Goal: Book appointment/travel/reservation

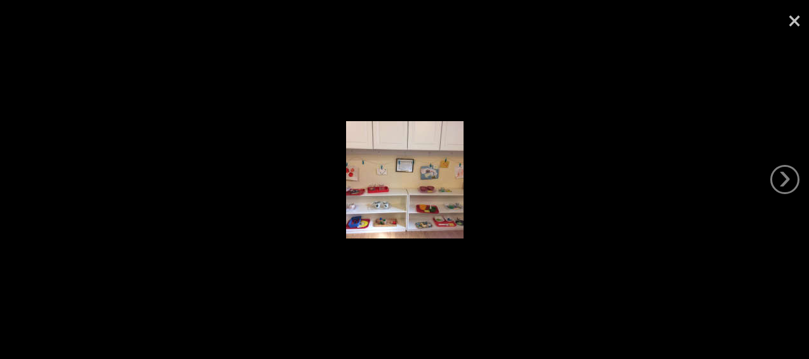
click at [795, 14] on link "×" at bounding box center [794, 19] width 29 height 38
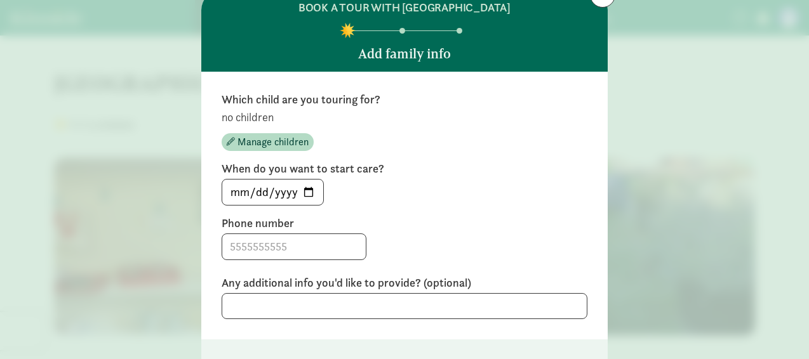
scroll to position [51, 0]
click at [307, 194] on input "[DATE]" at bounding box center [272, 191] width 101 height 25
type input "[DATE]"
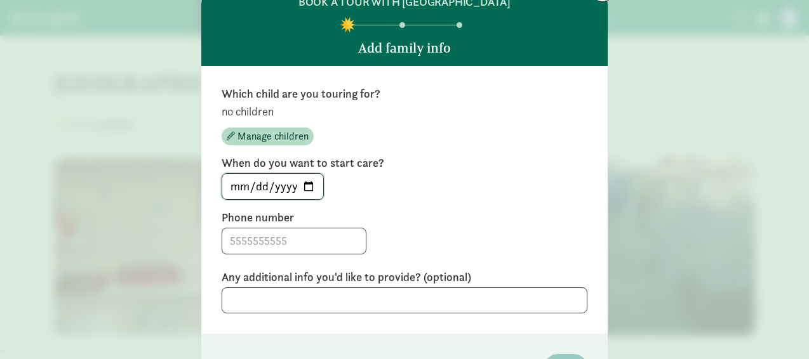
scroll to position [57, 0]
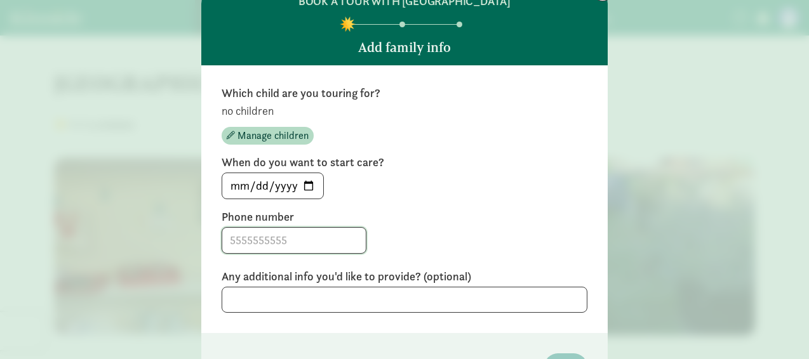
click at [248, 239] on input at bounding box center [294, 240] width 144 height 25
type input "6192465901"
click at [306, 188] on input "[DATE]" at bounding box center [272, 185] width 101 height 25
type input "[DATE]"
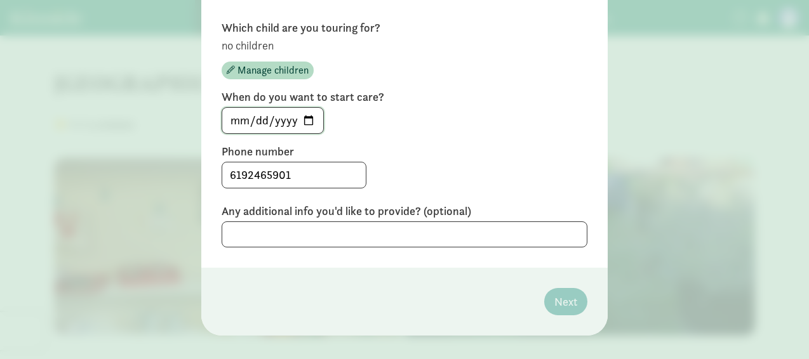
scroll to position [135, 0]
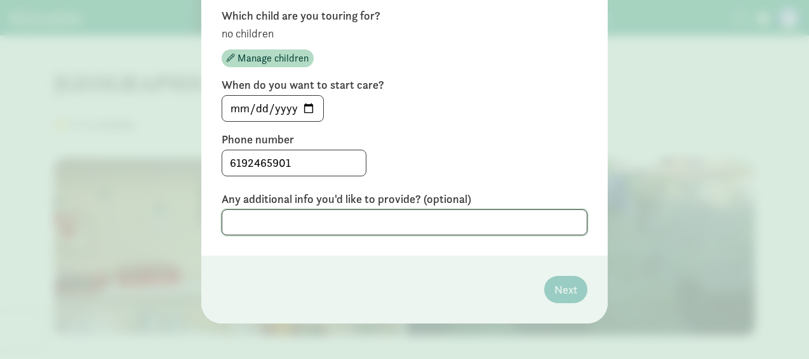
click at [340, 217] on textarea at bounding box center [405, 223] width 366 height 26
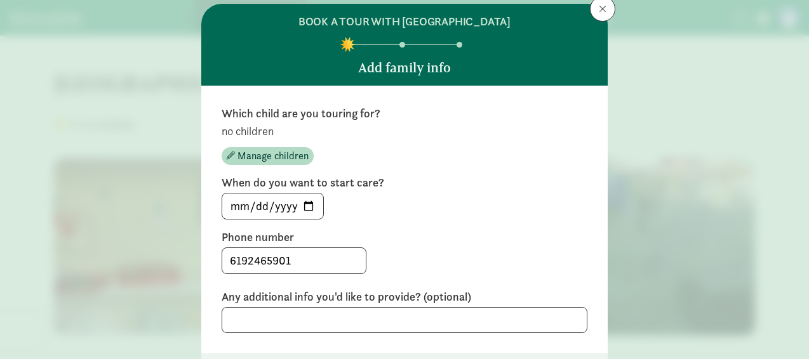
scroll to position [32, 0]
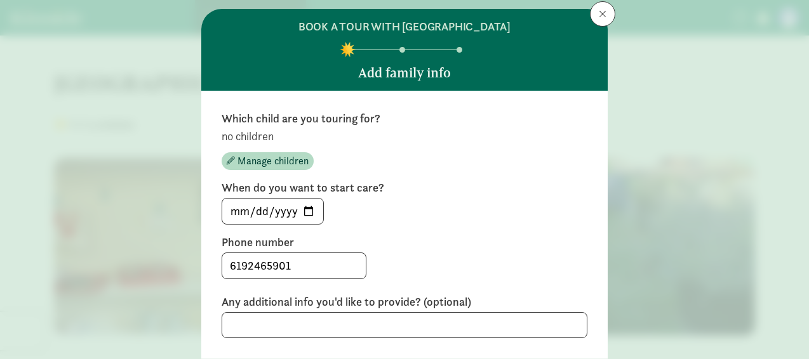
click at [256, 138] on p "no children" at bounding box center [405, 136] width 366 height 15
click at [262, 160] on span "Manage children" at bounding box center [273, 161] width 71 height 15
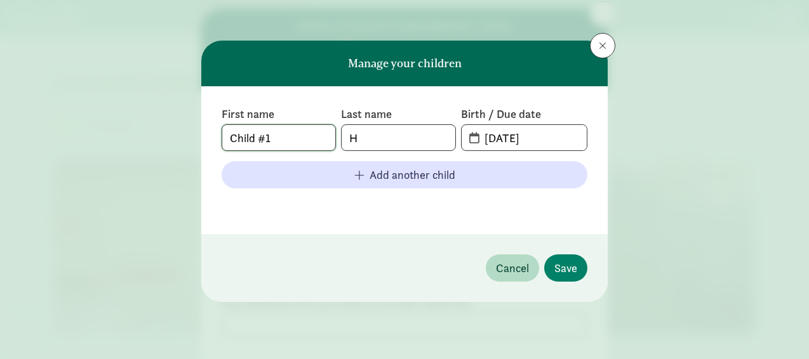
click at [295, 141] on input "Child #1" at bounding box center [278, 137] width 113 height 25
drag, startPoint x: 291, startPoint y: 139, endPoint x: 126, endPoint y: 166, distance: 167.4
click at [126, 166] on div "Manage your children First name Child #1 Last name H Birth / Due date [DATE] Ad…" at bounding box center [404, 179] width 809 height 359
type input "Z"
type input "Izaiah"
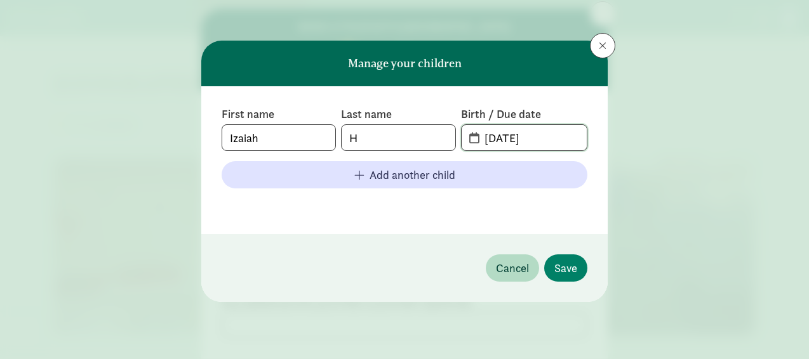
click at [509, 138] on input "[DATE]" at bounding box center [532, 137] width 110 height 25
drag, startPoint x: 560, startPoint y: 140, endPoint x: 442, endPoint y: 142, distance: 117.5
click at [442, 142] on div "First name [PERSON_NAME] Last name H Birth / Due date [DATE]" at bounding box center [405, 129] width 366 height 44
type input "[DATE]"
click at [554, 258] on button "Save" at bounding box center [565, 268] width 43 height 27
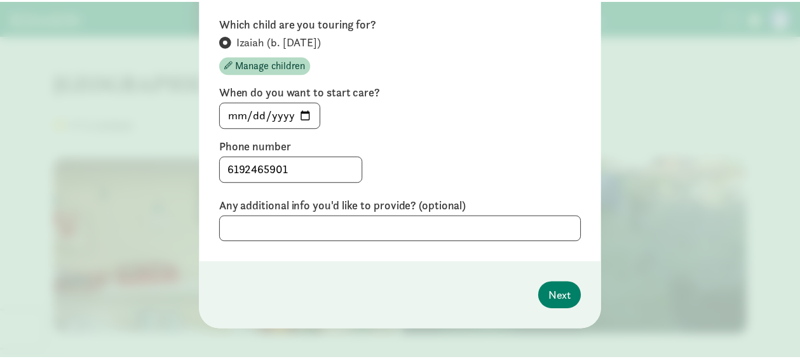
scroll to position [129, 0]
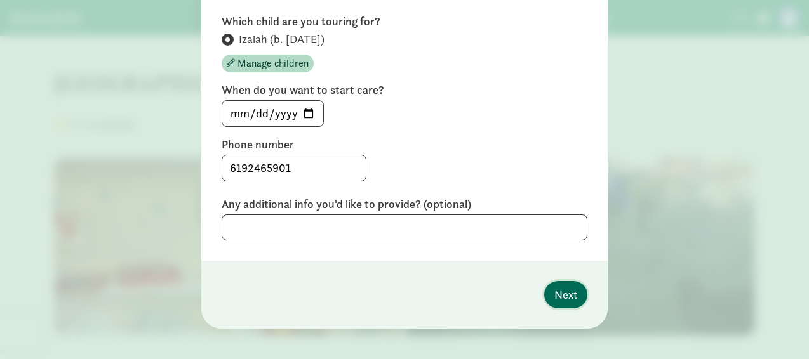
click at [560, 297] on span "Next" at bounding box center [565, 294] width 23 height 17
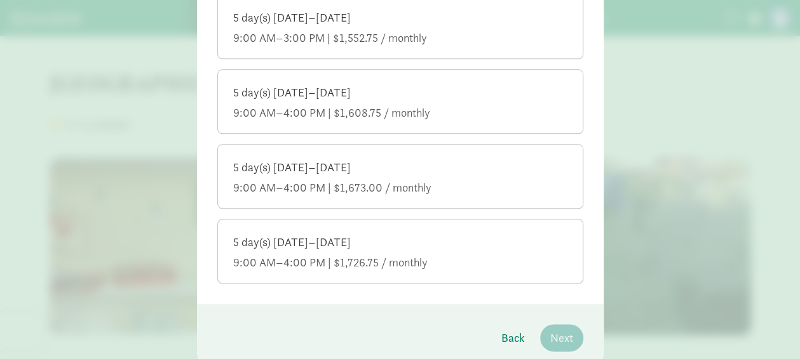
scroll to position [644, 0]
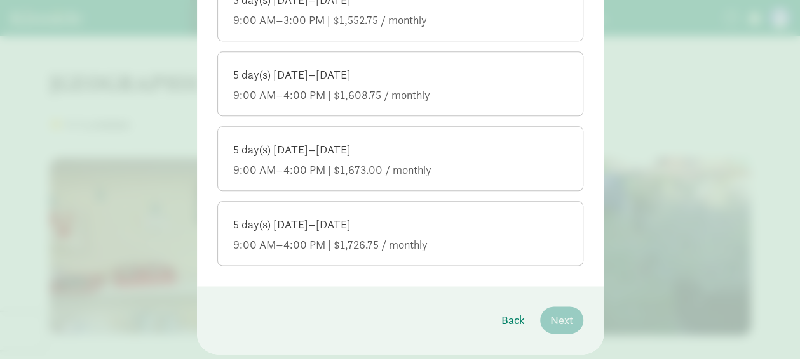
click at [464, 218] on div "5 day(s) [DATE]–[DATE]" at bounding box center [400, 224] width 334 height 15
click at [0, 0] on input "5 day(s) [DATE]–[DATE] 9:00 AM–4:00 PM | $1,726.75 / monthly" at bounding box center [0, 0] width 0 height 0
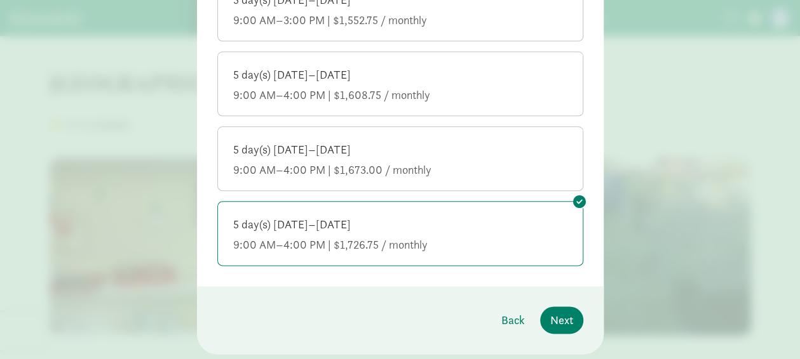
click at [455, 152] on div "5 day(s) [DATE]–[DATE]" at bounding box center [400, 149] width 334 height 15
click at [0, 0] on input "5 day(s) [DATE]–[DATE] 9:00 AM–4:00 PM | $1,673.00 / monthly" at bounding box center [0, 0] width 0 height 0
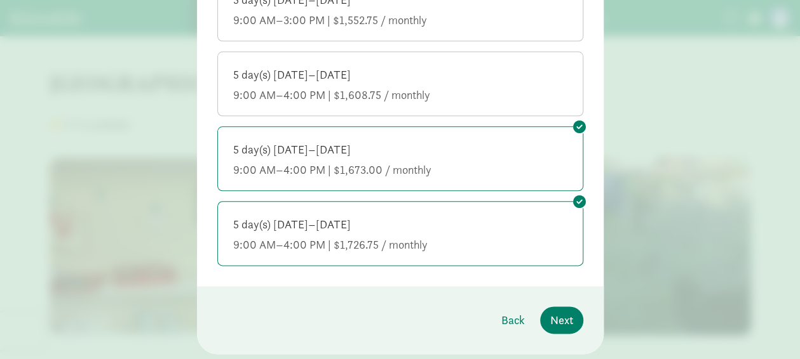
click at [449, 88] on div "9:00 AM–4:00 PM | $1,608.75 / monthly" at bounding box center [400, 95] width 334 height 15
click at [0, 0] on input "5 day(s) [DATE]–[DATE] 9:00 AM–4:00 PM | $1,608.75 / monthly" at bounding box center [0, 0] width 0 height 0
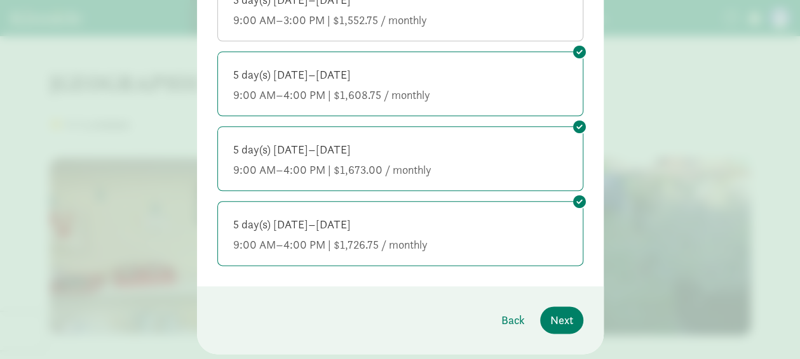
click at [467, 147] on div "5 day(s) [DATE]–[DATE]" at bounding box center [400, 149] width 334 height 15
click at [0, 0] on input "5 day(s) [DATE]–[DATE] 9:00 AM–4:00 PM | $1,673.00 / monthly" at bounding box center [0, 0] width 0 height 0
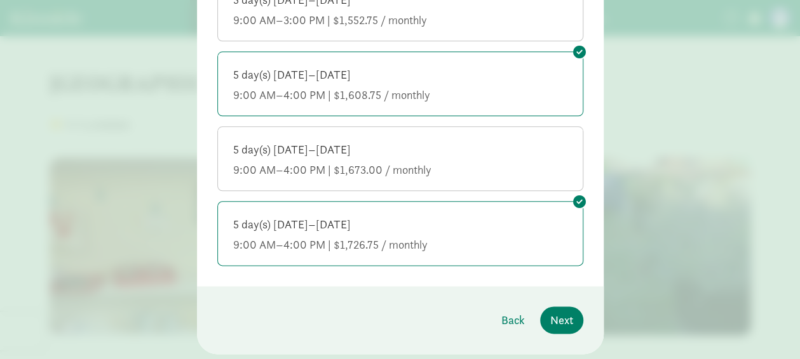
click at [467, 221] on div "5 day(s) [DATE]–[DATE]" at bounding box center [400, 224] width 334 height 15
click at [0, 0] on input "5 day(s) [DATE]–[DATE] 9:00 AM–4:00 PM | $1,726.75 / monthly" at bounding box center [0, 0] width 0 height 0
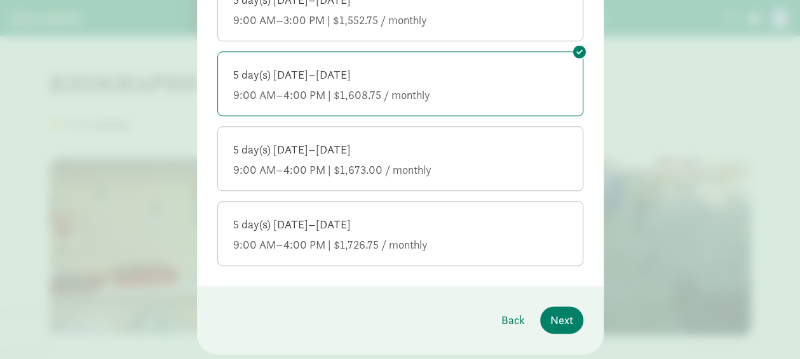
click at [462, 165] on div "9:00 AM–4:00 PM | $1,673.00 / monthly" at bounding box center [400, 170] width 334 height 15
click at [0, 0] on input "5 day(s) [DATE]–[DATE] 9:00 AM–4:00 PM | $1,673.00 / monthly" at bounding box center [0, 0] width 0 height 0
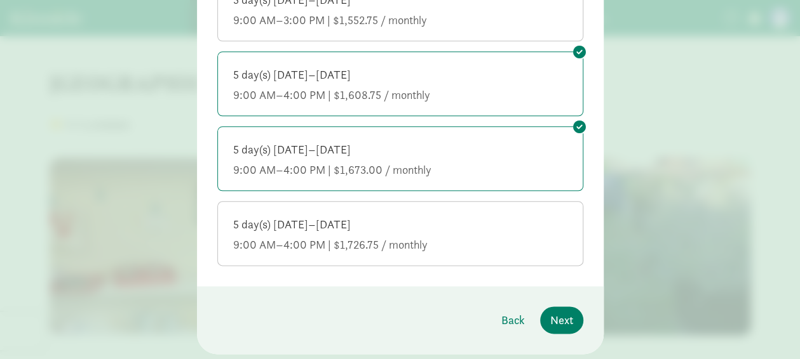
click at [460, 229] on div "5 day(s) [DATE]–[DATE] 9:00 AM–4:00 PM | $1,726.75 / monthly" at bounding box center [400, 235] width 334 height 36
click at [0, 0] on input "5 day(s) [DATE]–[DATE] 9:00 AM–4:00 PM | $1,726.75 / monthly" at bounding box center [0, 0] width 0 height 0
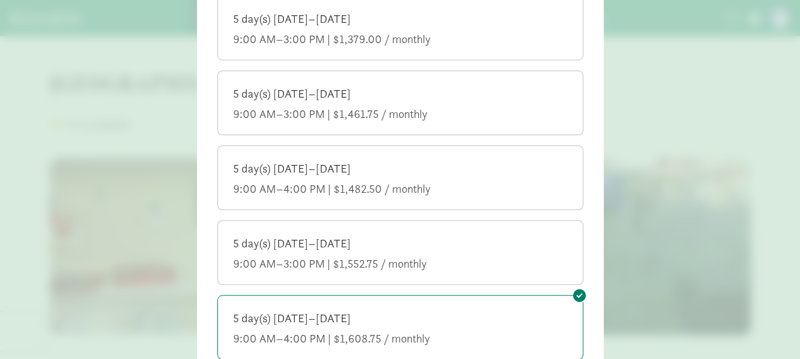
scroll to position [408, 0]
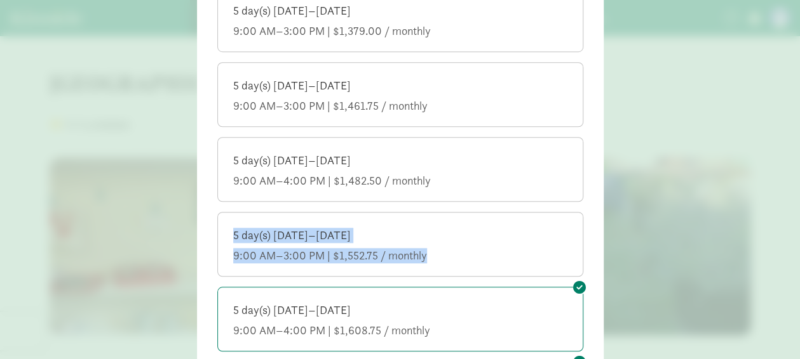
drag, startPoint x: 481, startPoint y: 252, endPoint x: 473, endPoint y: 180, distance: 72.2
click at [473, 180] on div "Which care schedule are you interested in? Select all that apply. 4 day(s) [DAT…" at bounding box center [400, 118] width 366 height 767
click at [473, 180] on div "9:00 AM–4:00 PM | $1,482.50 / monthly" at bounding box center [400, 180] width 334 height 15
click at [0, 0] on input "5 day(s) [DATE]–[DATE] 9:00 AM–4:00 PM | $1,482.50 / monthly" at bounding box center [0, 0] width 0 height 0
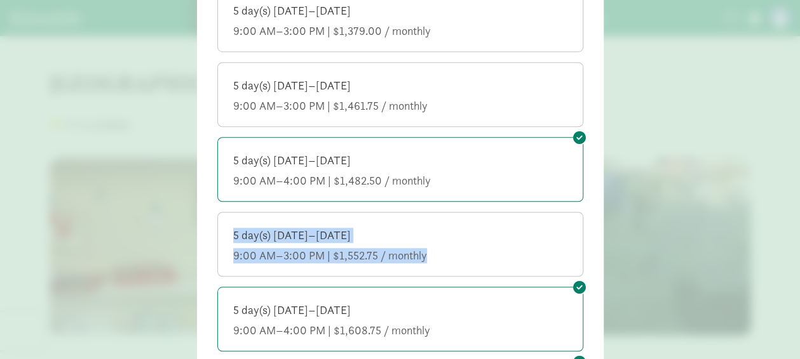
click at [496, 241] on div "5 day(s) [DATE]–[DATE] 9:00 AM–3:00 PM | $1,552.75 / monthly" at bounding box center [400, 246] width 334 height 36
click at [0, 0] on input "5 day(s) [DATE]–[DATE] 9:00 AM–3:00 PM | $1,552.75 / monthly" at bounding box center [0, 0] width 0 height 0
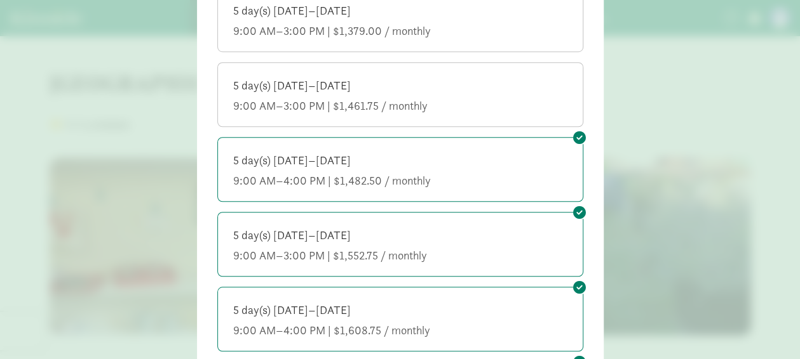
click at [519, 93] on div "5 day(s) [DATE]–[DATE] 9:00 AM–3:00 PM | $1,461.75 / monthly" at bounding box center [400, 96] width 334 height 36
click at [0, 0] on input "5 day(s) [DATE]–[DATE] 9:00 AM–3:00 PM | $1,461.75 / monthly" at bounding box center [0, 0] width 0 height 0
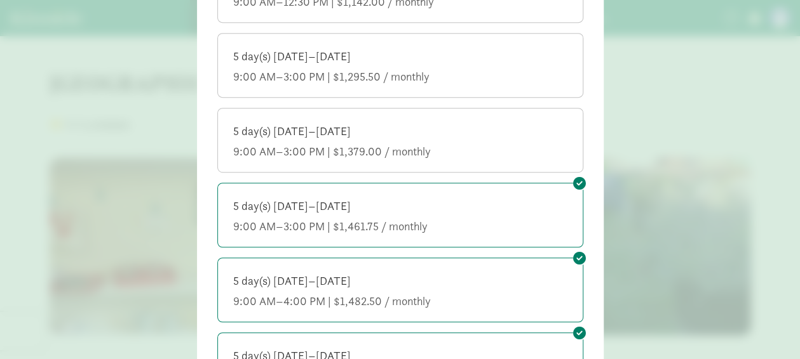
scroll to position [286, 0]
click at [511, 123] on label "5 day(s) [DATE]–[DATE] 9:00 AM–3:00 PM | $1,379.00 / monthly" at bounding box center [400, 140] width 365 height 61
click at [0, 0] on input "5 day(s) [DATE]–[DATE] 9:00 AM–3:00 PM | $1,379.00 / monthly" at bounding box center [0, 0] width 0 height 0
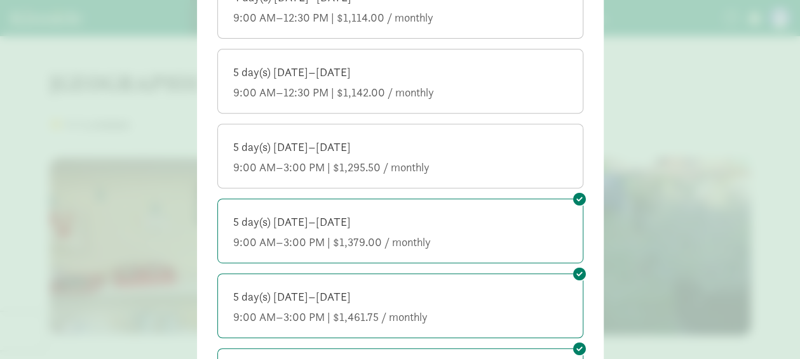
scroll to position [196, 0]
click at [508, 161] on div "9:00 AM–3:00 PM | $1,295.50 / monthly" at bounding box center [400, 168] width 334 height 15
click at [0, 0] on input "5 day(s) [DATE]–[DATE] 9:00 AM–3:00 PM | $1,295.50 / monthly" at bounding box center [0, 0] width 0 height 0
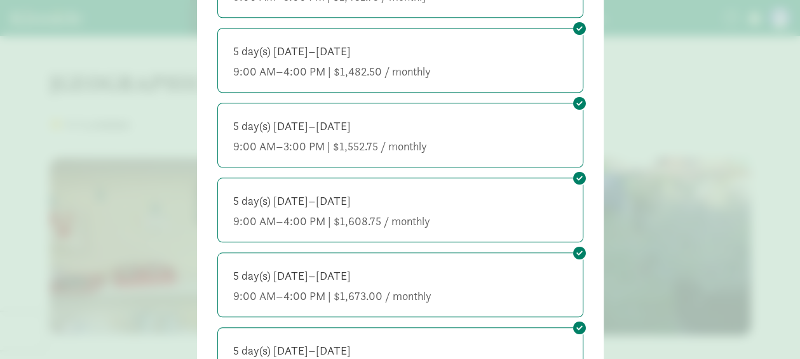
scroll to position [675, 0]
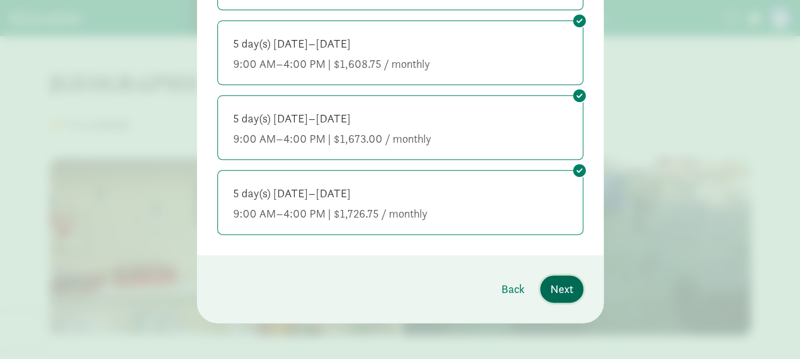
click at [558, 283] on span "Next" at bounding box center [561, 289] width 23 height 17
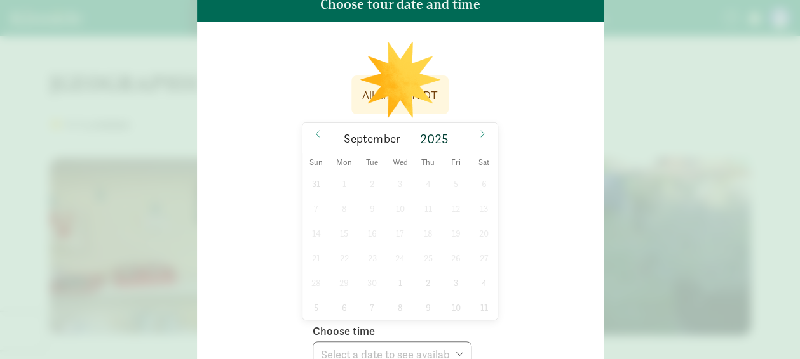
scroll to position [195, 0]
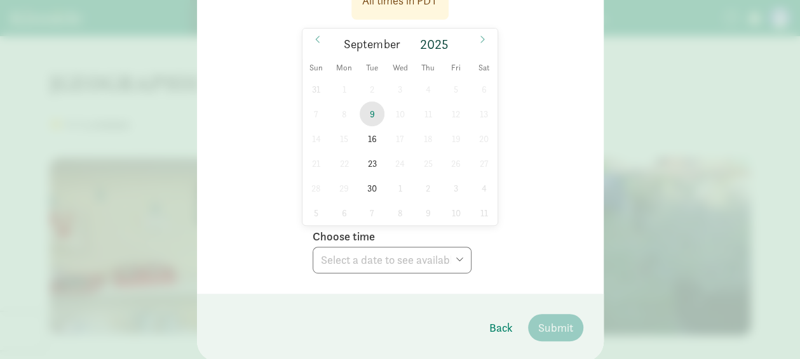
click at [368, 119] on span "9" at bounding box center [371, 114] width 25 height 25
click at [384, 257] on select "Choose time 10:00 AM 10:30 AM 01:30 PM" at bounding box center [391, 260] width 159 height 27
select select "[DATE]T13:30:00.000-07:00"
click at [312, 247] on select "Choose time 10:00 AM 10:30 AM 01:30 PM" at bounding box center [391, 260] width 159 height 27
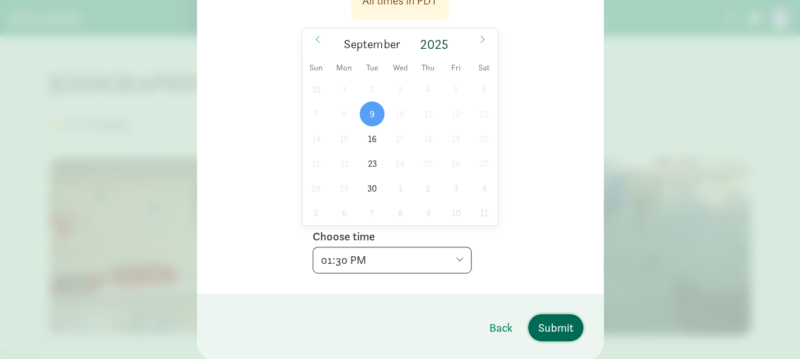
click at [547, 330] on span "Submit" at bounding box center [555, 327] width 35 height 17
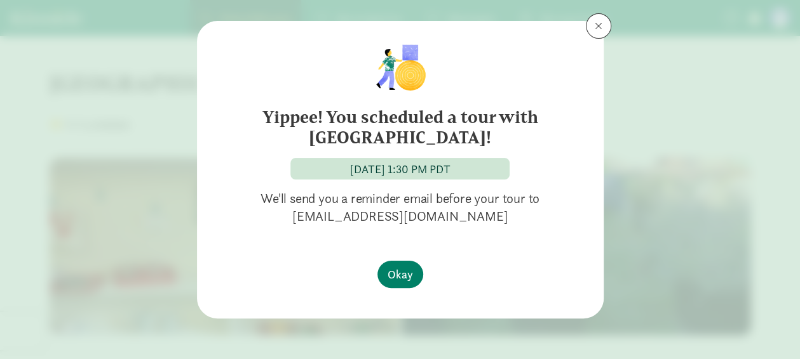
scroll to position [19, 0]
click at [596, 24] on span at bounding box center [598, 27] width 8 height 10
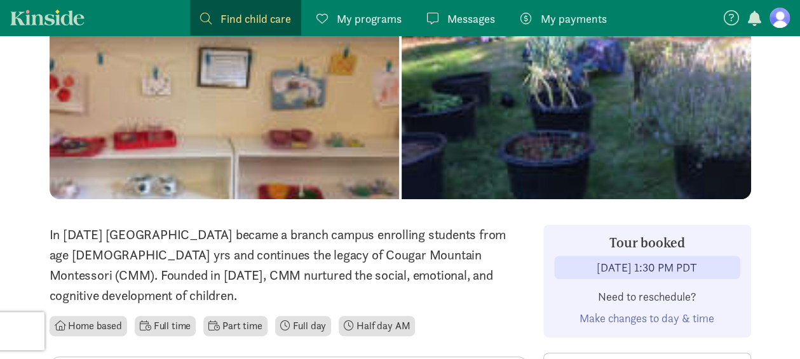
scroll to position [0, 0]
